Goal: Find specific page/section: Find specific page/section

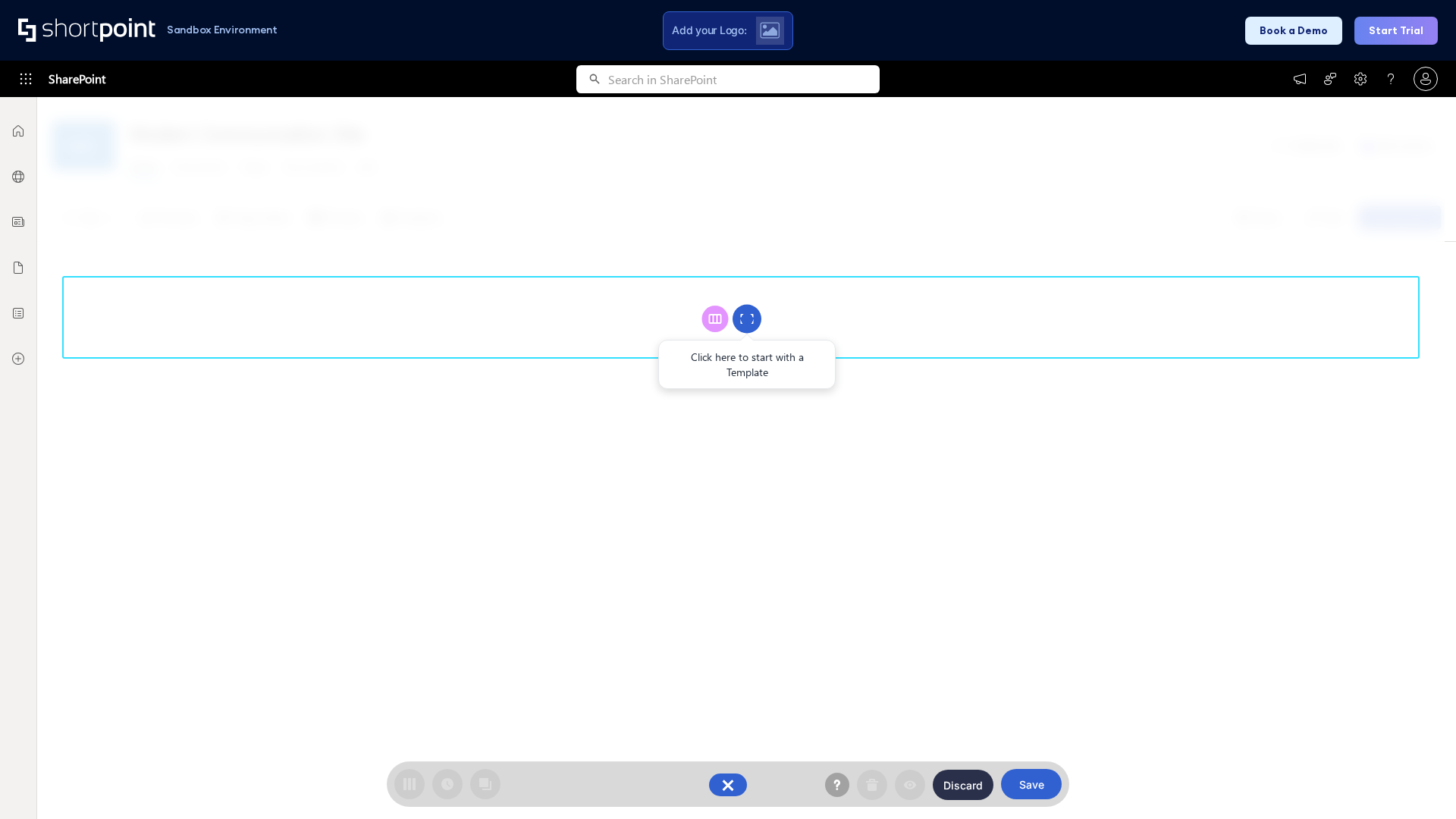
click at [747, 318] on circle at bounding box center [746, 319] width 29 height 29
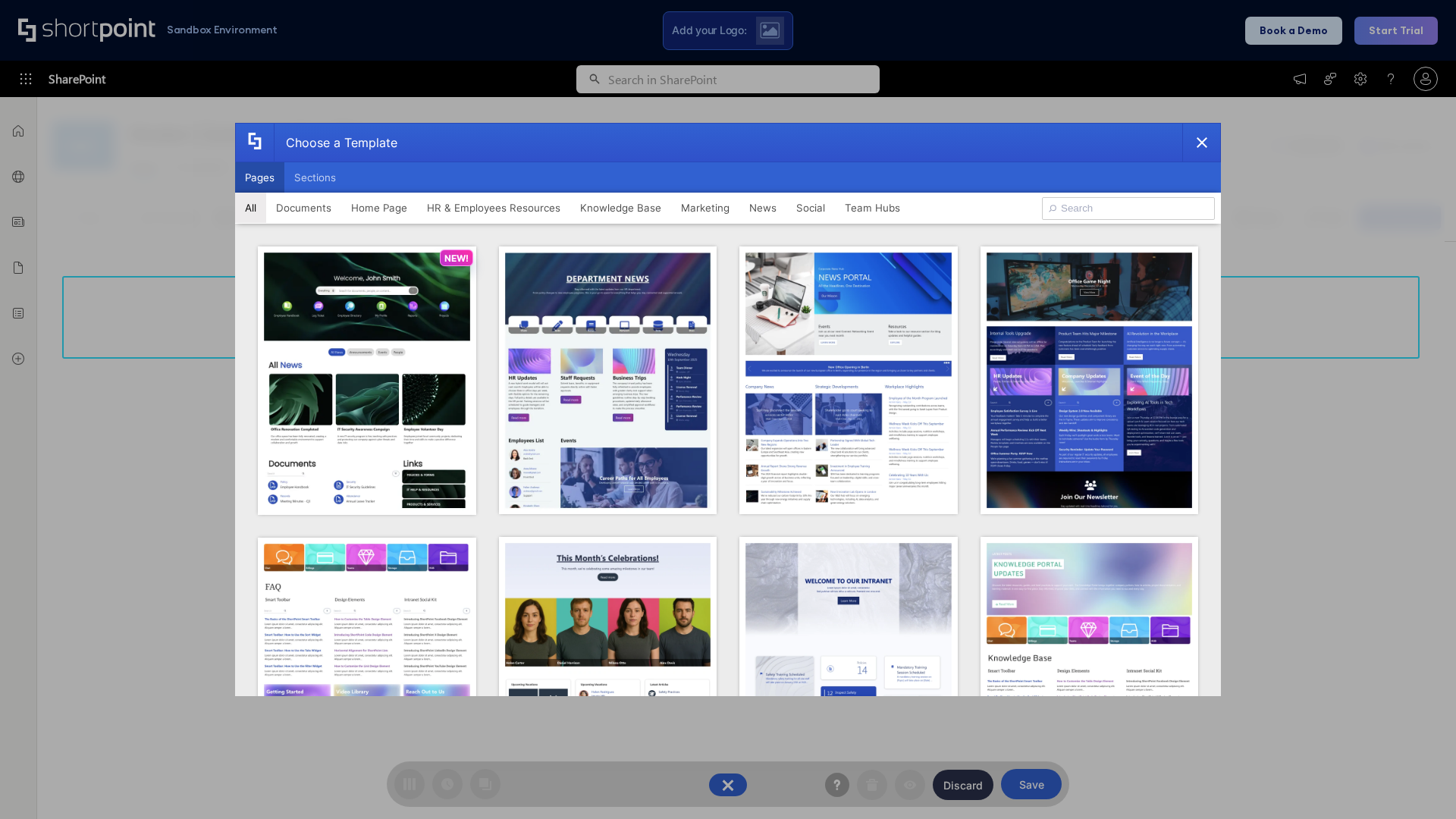
click at [259, 178] on button "Pages" at bounding box center [260, 177] width 50 height 30
type input "News Portal 1"
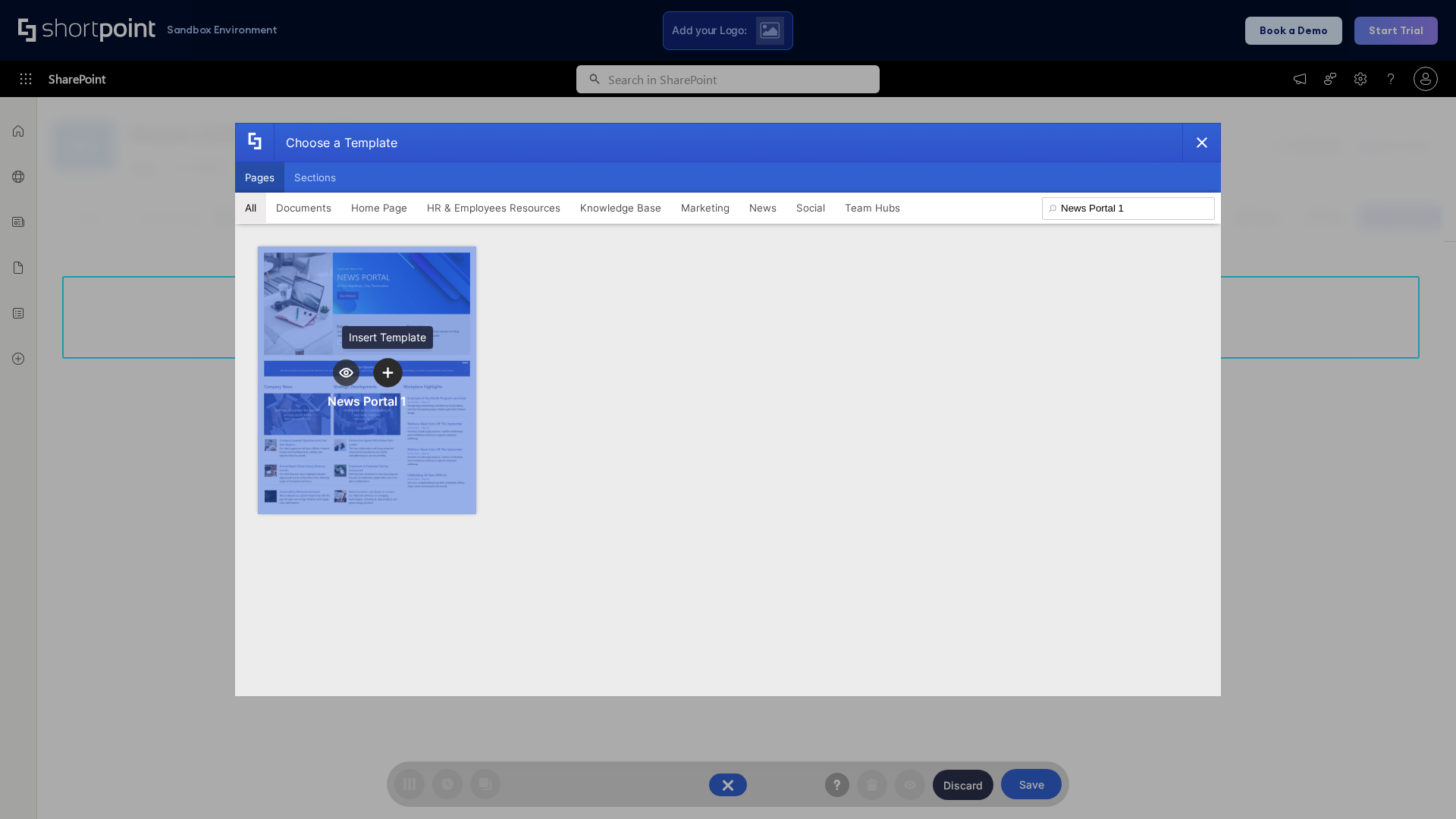
click at [387, 372] on icon "template selector" at bounding box center [388, 372] width 11 height 11
